Goal: Task Accomplishment & Management: Use online tool/utility

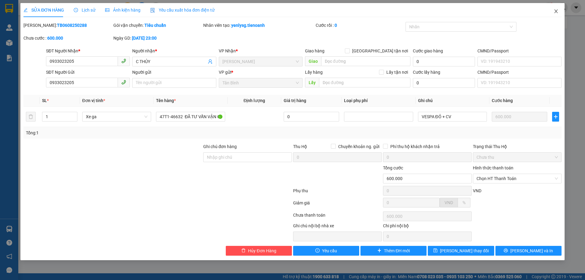
click at [556, 11] on icon "close" at bounding box center [555, 11] width 5 height 5
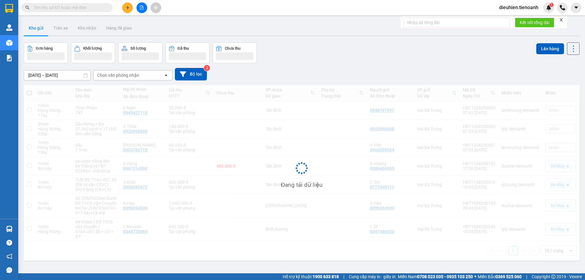
click at [57, 7] on input "text" at bounding box center [70, 7] width 72 height 7
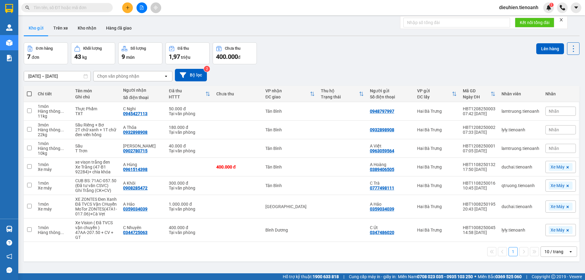
paste input "0906638097"
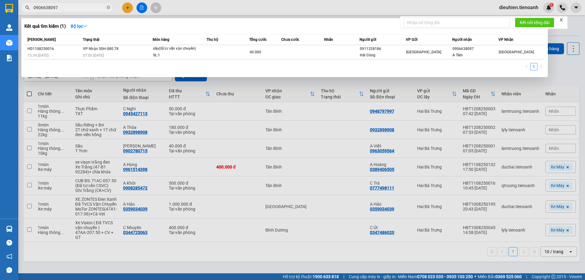
type input "0906638097"
